Goal: Check status: Check status

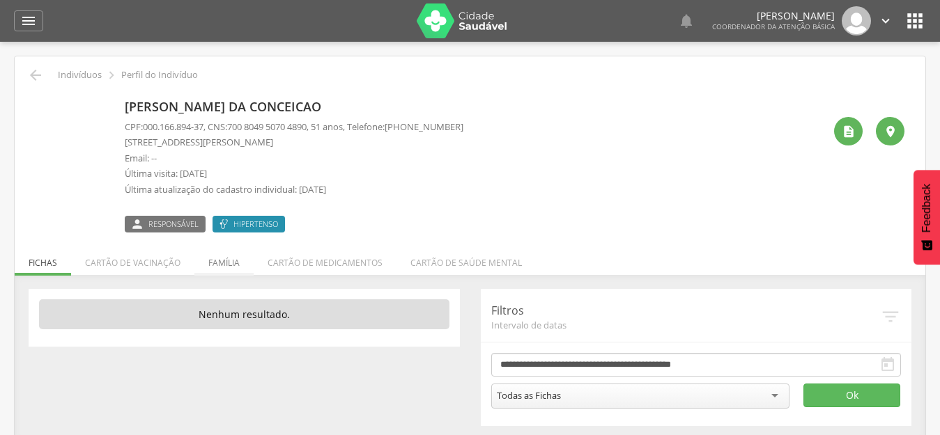
click at [227, 259] on li "Família" at bounding box center [223, 259] width 59 height 33
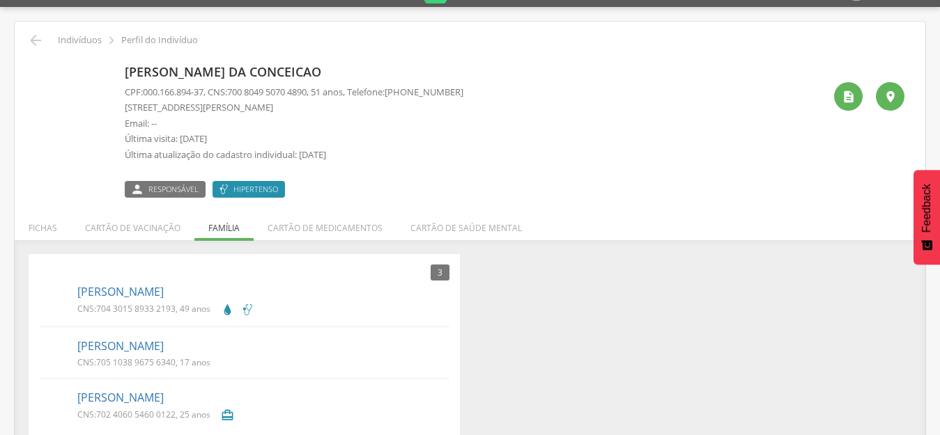
scroll to position [54, 0]
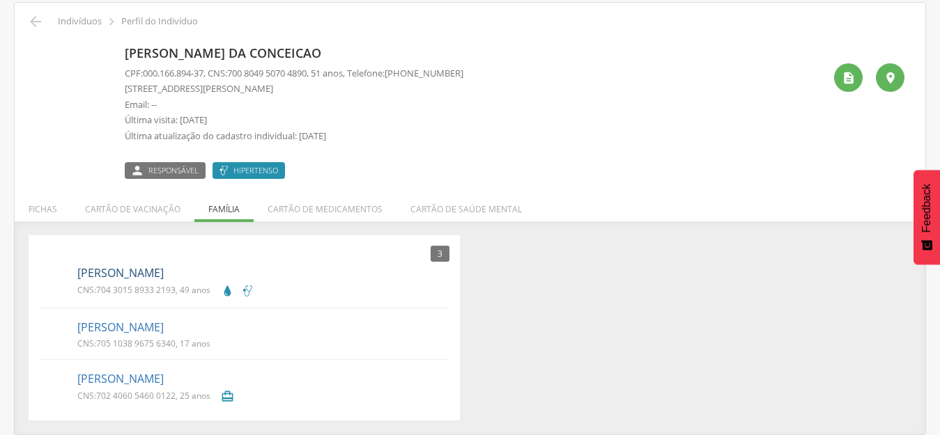
click at [164, 273] on link "[PERSON_NAME]" at bounding box center [120, 273] width 86 height 16
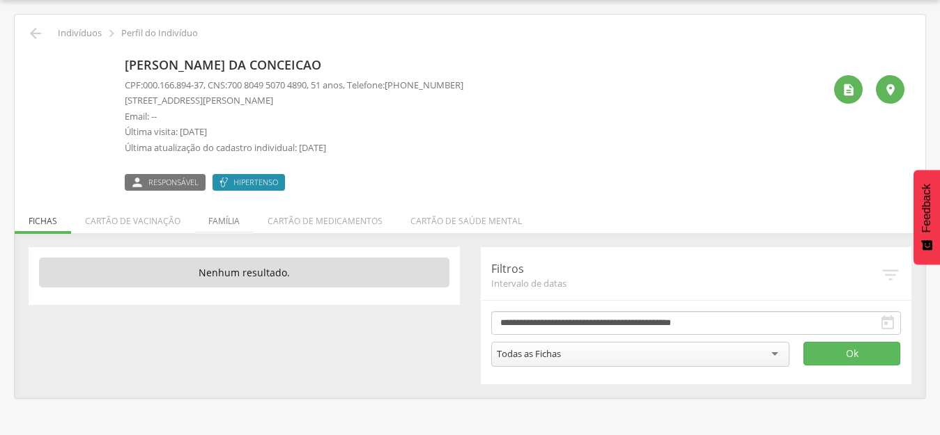
click at [222, 222] on li "Família" at bounding box center [223, 217] width 59 height 33
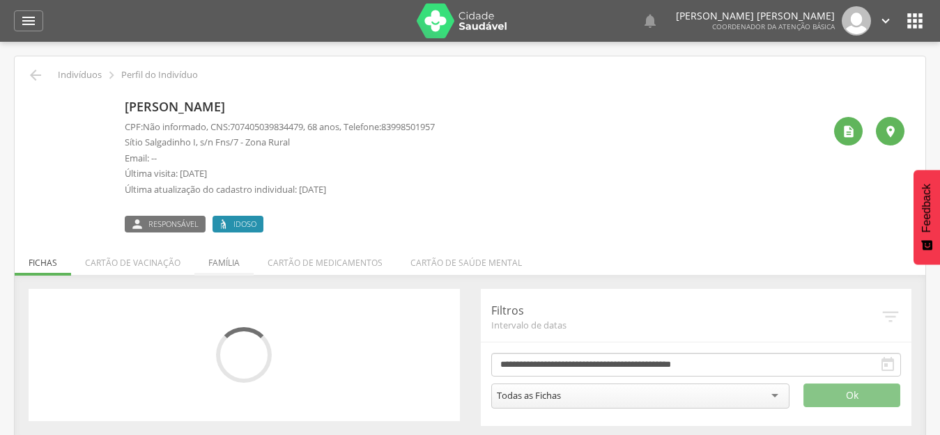
click at [222, 271] on li "Família" at bounding box center [223, 259] width 59 height 33
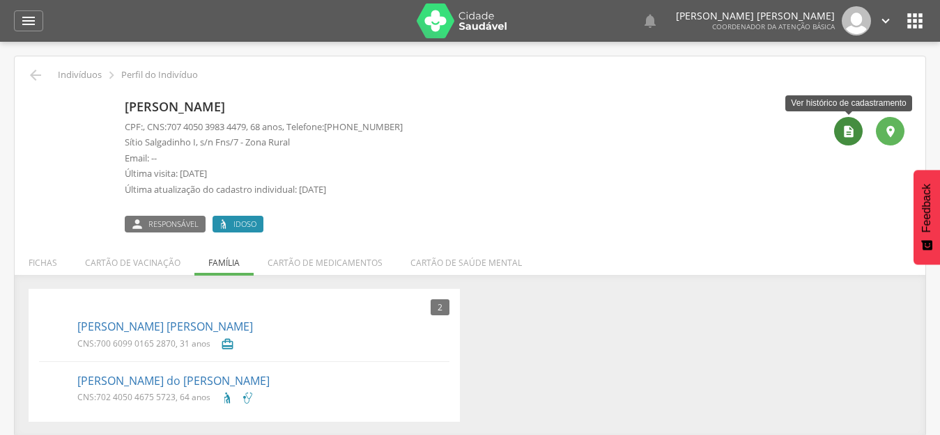
click at [840, 130] on div "" at bounding box center [848, 131] width 29 height 29
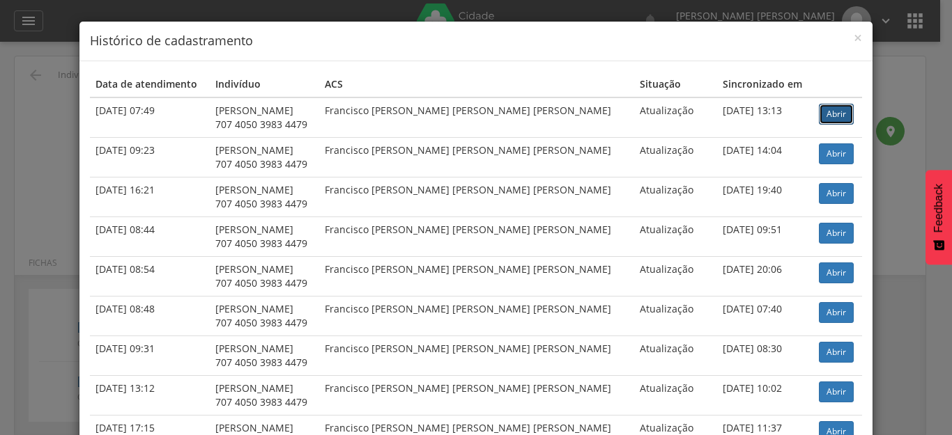
click at [826, 111] on link "Abrir" at bounding box center [836, 114] width 35 height 21
click at [844, 35] on h4 "Histórico de cadastramento" at bounding box center [476, 41] width 772 height 18
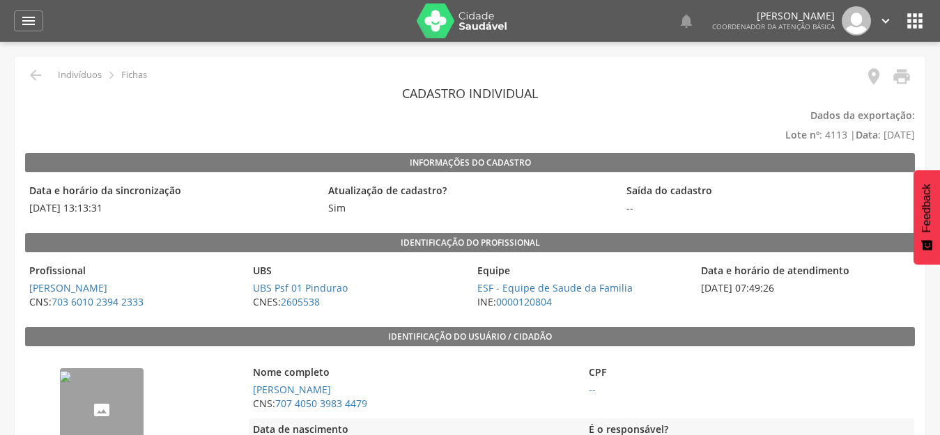
click at [71, 382] on img "--" at bounding box center [65, 376] width 11 height 11
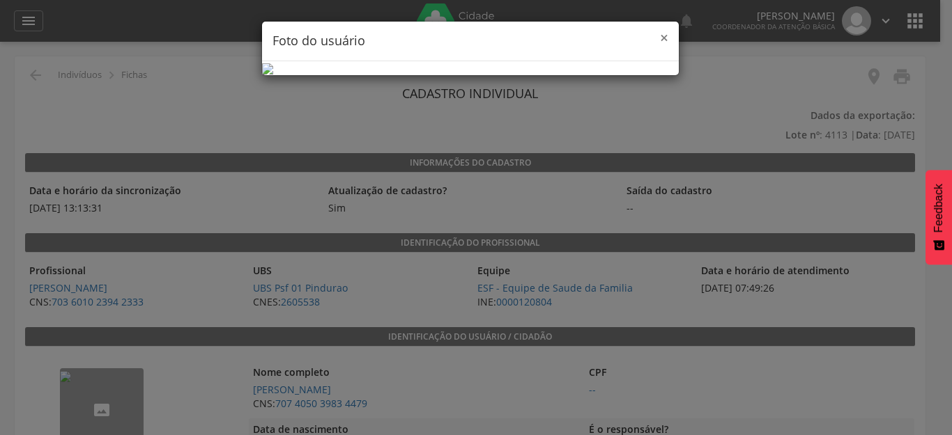
click at [660, 38] on span "×" at bounding box center [664, 38] width 8 height 20
